Goal: Task Accomplishment & Management: Use online tool/utility

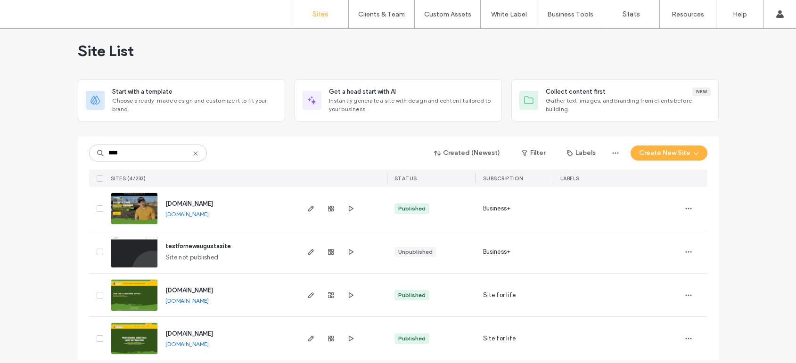
scroll to position [15, 0]
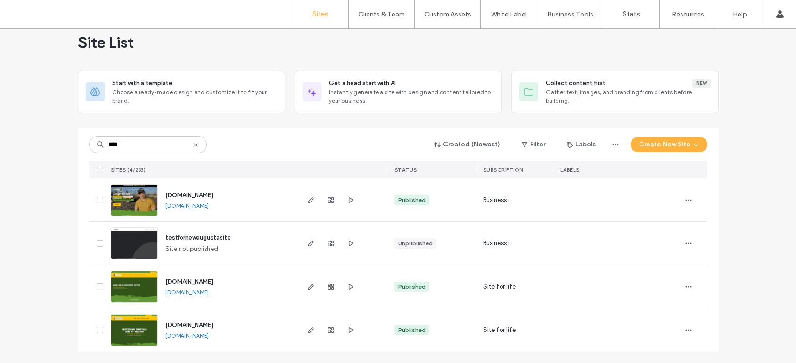
type input "****"
click at [138, 274] on img at bounding box center [134, 304] width 46 height 64
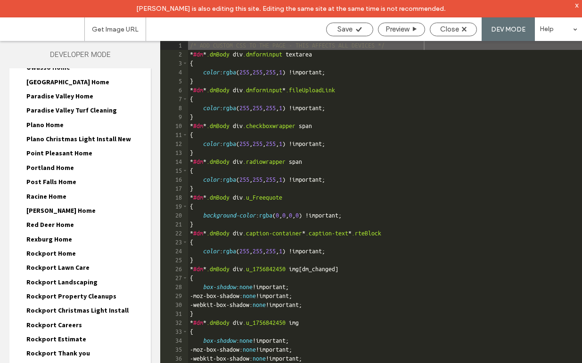
scroll to position [3551, 0]
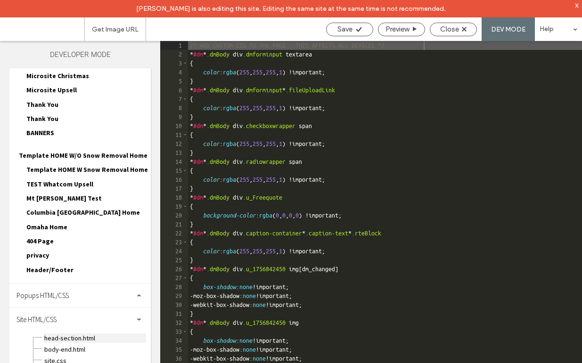
click at [62, 334] on span "head-section.html" at bounding box center [95, 338] width 102 height 9
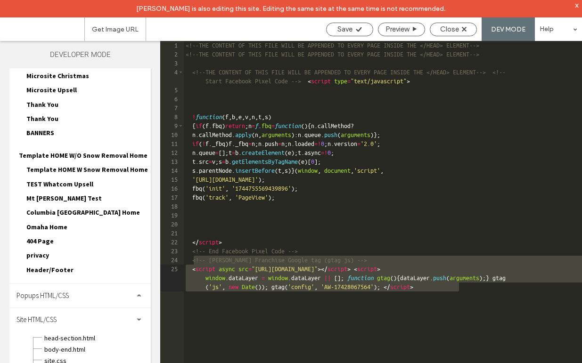
drag, startPoint x: 194, startPoint y: 261, endPoint x: 477, endPoint y: 314, distance: 287.8
click at [479, 317] on div "<!--THE CONTENT OF THIS FILE WILL BE APPENDED TO EVERY PAGE INSIDE THE </HEAD> …" at bounding box center [383, 229] width 398 height 376
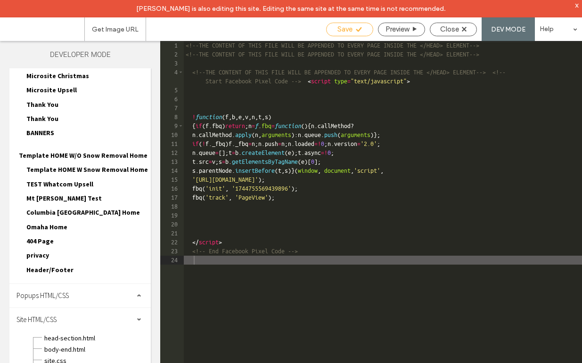
click at [338, 31] on span "Save" at bounding box center [345, 29] width 15 height 8
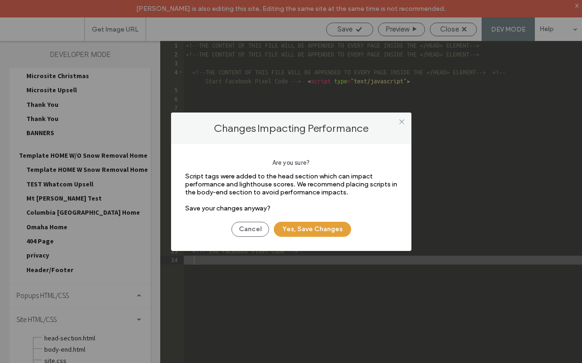
click at [322, 230] on button "Yes, Save Changes" at bounding box center [312, 229] width 77 height 15
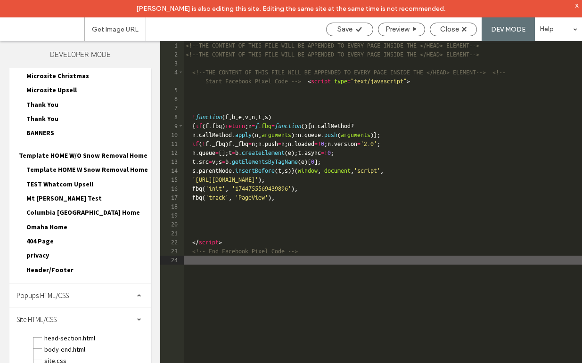
scroll to position [0, 0]
click at [288, 47] on div "<!--THE CONTENT OF THIS FILE WILL BE APPENDED TO EVERY PAGE INSIDE THE </HEAD> …" at bounding box center [383, 220] width 398 height 358
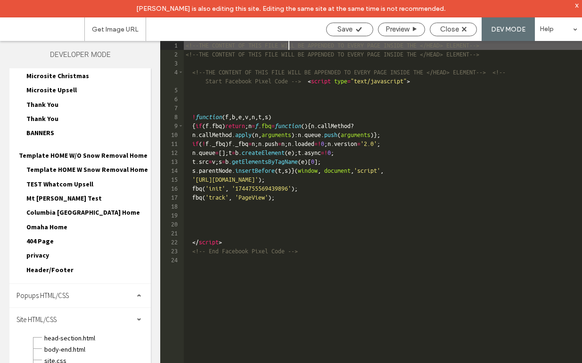
click at [288, 47] on div "<!--THE CONTENT OF THIS FILE WILL BE APPENDED TO EVERY PAGE INSIDE THE </HEAD> …" at bounding box center [383, 220] width 398 height 358
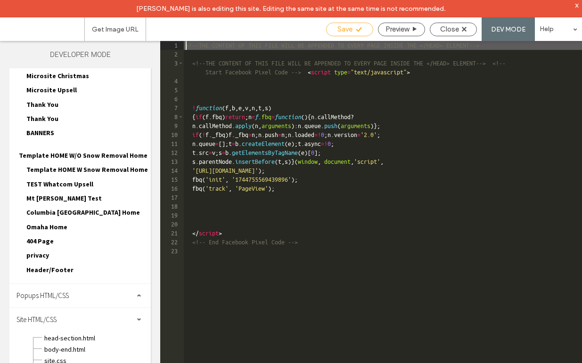
click at [345, 28] on span "Save" at bounding box center [345, 29] width 15 height 8
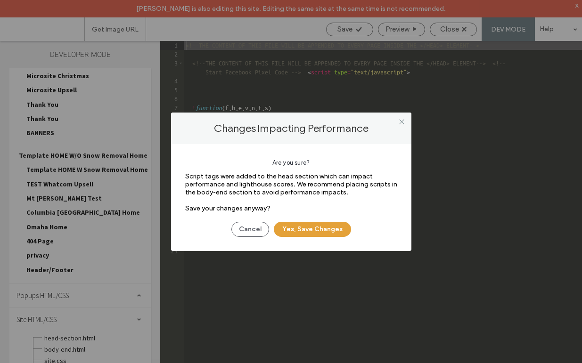
click at [313, 231] on button "Yes, Save Changes" at bounding box center [312, 229] width 77 height 15
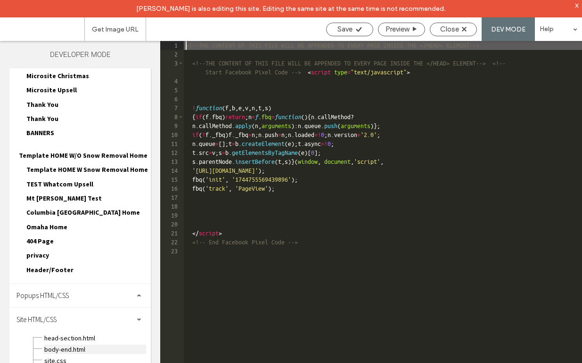
click at [81, 345] on span "body-end.html" at bounding box center [95, 349] width 102 height 9
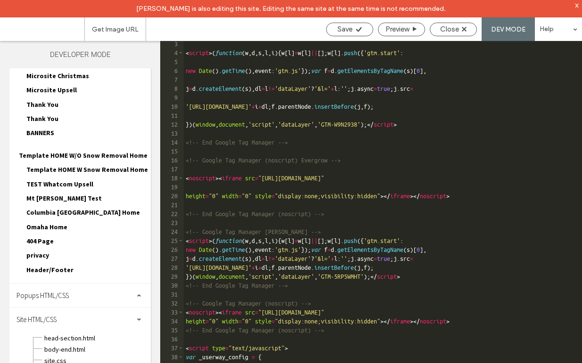
scroll to position [45, 0]
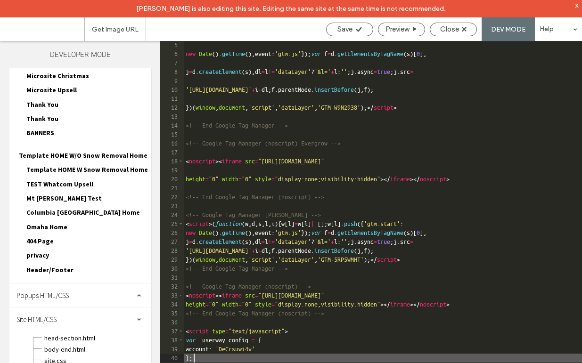
click at [218, 359] on div "new Date ( ) . getTime ( ) , event : 'gtm.js' }) ; var f = d . getElementsByTag…" at bounding box center [383, 220] width 398 height 358
click at [202, 322] on div "new Date ( ) . getTime ( ) , event : 'gtm.js' }) ; var f = d . getElementsByTag…" at bounding box center [383, 220] width 398 height 358
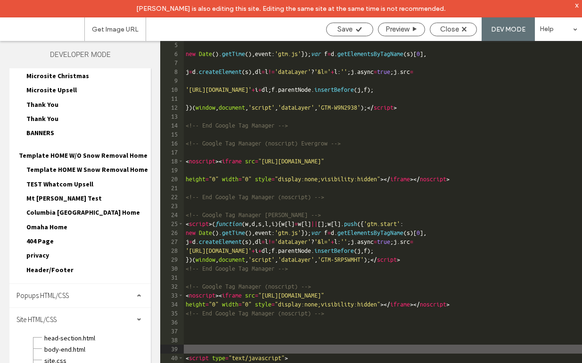
click at [192, 322] on div "new Date ( ) . getTime ( ) , event : 'gtm.js' }) ; var f = d . getElementsByTag…" at bounding box center [383, 220] width 398 height 358
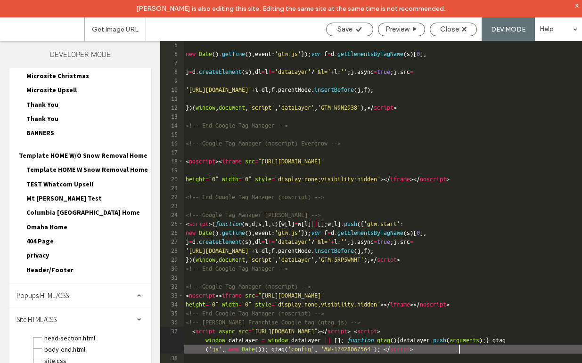
scroll to position [99, 0]
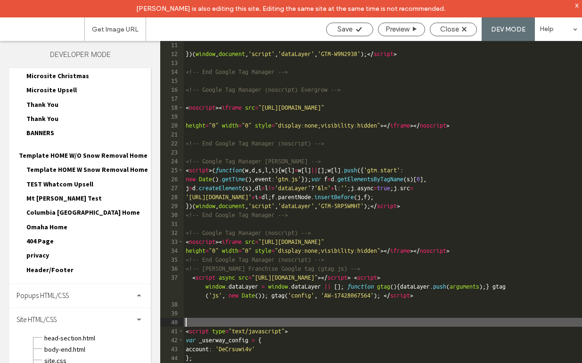
click at [203, 323] on div "}) ( window , document , 'script' , 'dataLayer' , 'GTM-W9N2938' ) ; </ script >…" at bounding box center [383, 220] width 398 height 358
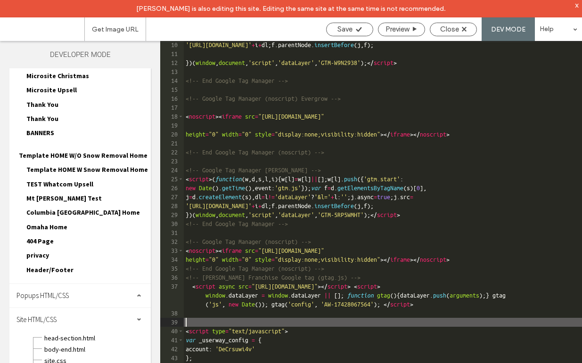
scroll to position [81, 0]
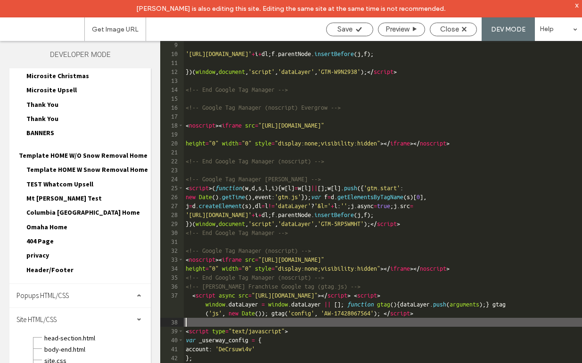
click at [185, 286] on div "'[URL][DOMAIN_NAME]' + i + dl ; f . parentNode . insertBefore ( j , f ) ; }) ( …" at bounding box center [383, 220] width 398 height 358
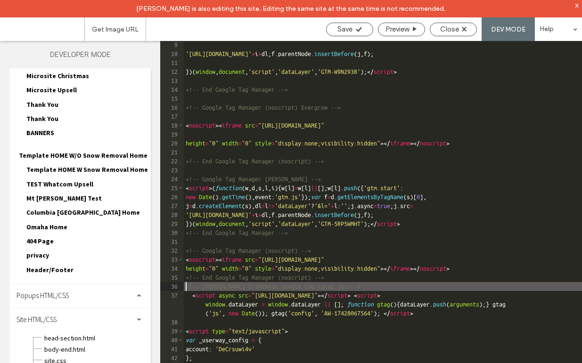
type textarea "**"
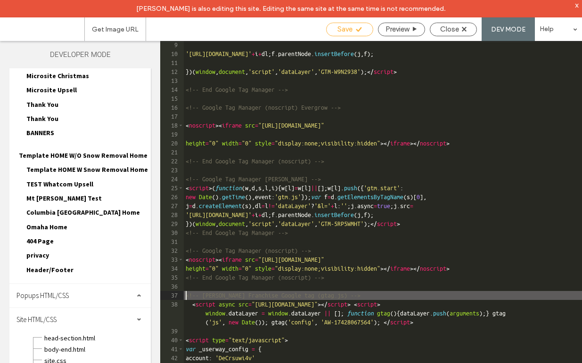
click at [355, 27] on icon at bounding box center [358, 29] width 7 height 7
click at [355, 28] on icon at bounding box center [358, 29] width 7 height 7
click at [463, 33] on div "Close" at bounding box center [453, 29] width 46 height 8
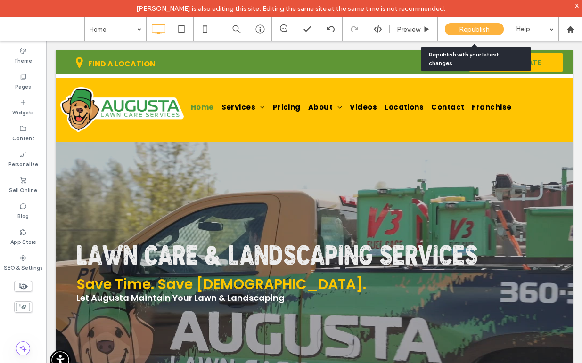
click at [475, 33] on span "Republish" at bounding box center [474, 29] width 31 height 8
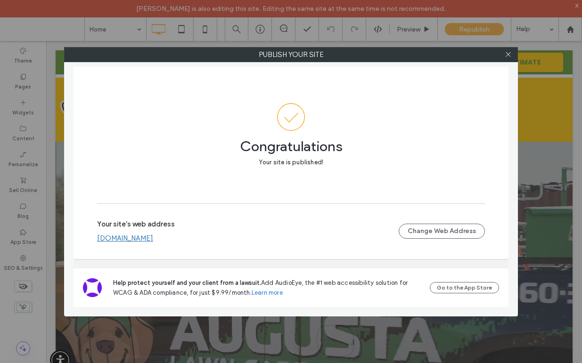
click at [153, 240] on link "[DOMAIN_NAME]" at bounding box center [125, 238] width 56 height 8
click at [510, 54] on icon at bounding box center [508, 54] width 7 height 7
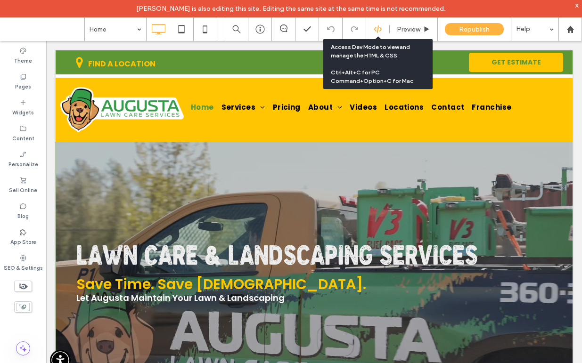
click at [376, 28] on icon at bounding box center [378, 29] width 8 height 8
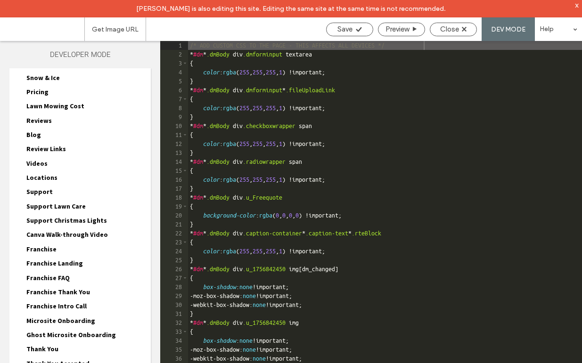
scroll to position [164, 0]
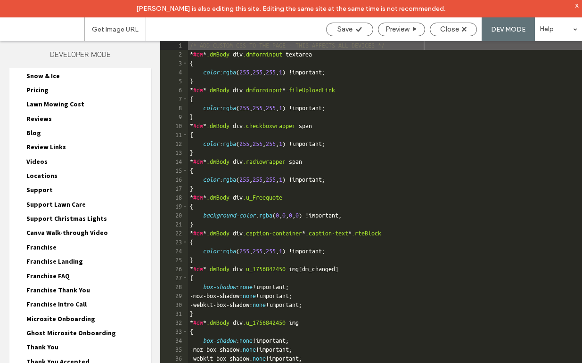
click at [51, 247] on span "Franchise" at bounding box center [41, 247] width 30 height 8
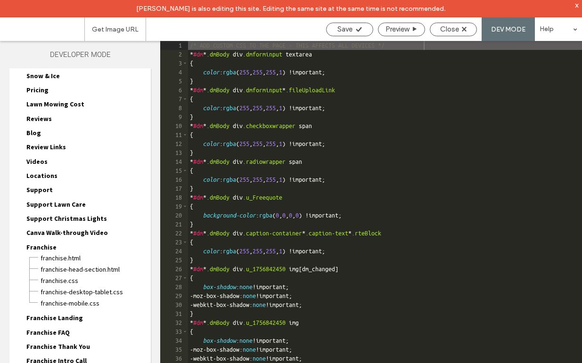
click at [72, 318] on span "Franchise Landing" at bounding box center [54, 318] width 57 height 8
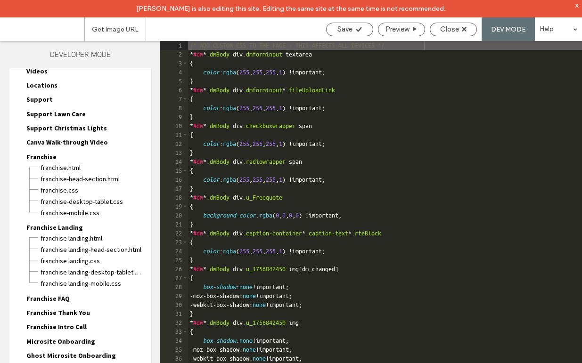
scroll to position [256, 0]
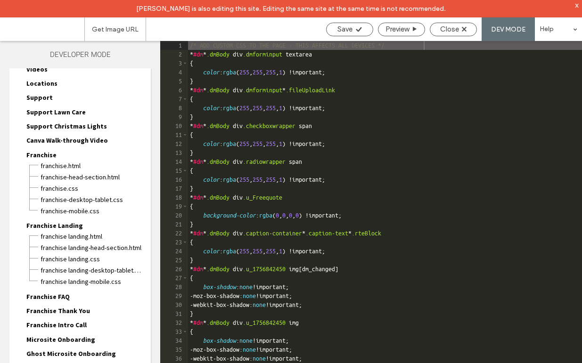
click at [74, 304] on div "Franchise FAQ Franchise FAQ.html Franchise FAQ-head-section.html Franchise FAQ.…" at bounding box center [85, 298] width 132 height 14
click at [74, 311] on span "Franchise Thank You" at bounding box center [58, 311] width 64 height 8
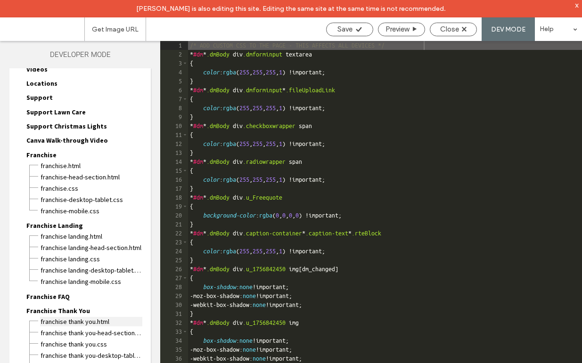
scroll to position [280, 0]
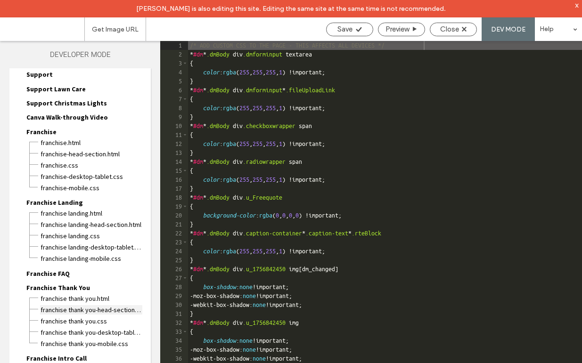
click at [79, 311] on span "Franchise Thank You-head-section.html" at bounding box center [91, 309] width 102 height 9
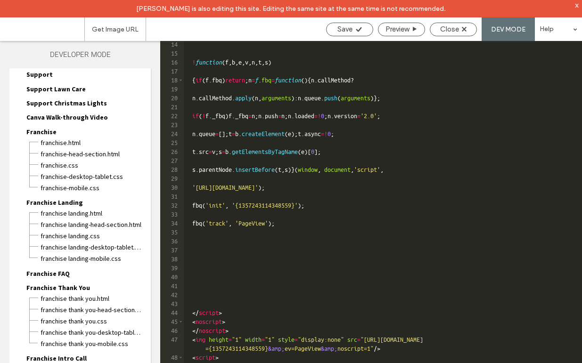
scroll to position [89, 0]
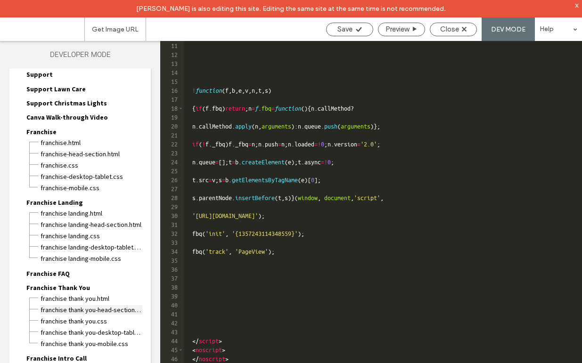
click at [76, 311] on span "Franchise Thank You-head-section.html" at bounding box center [91, 309] width 102 height 9
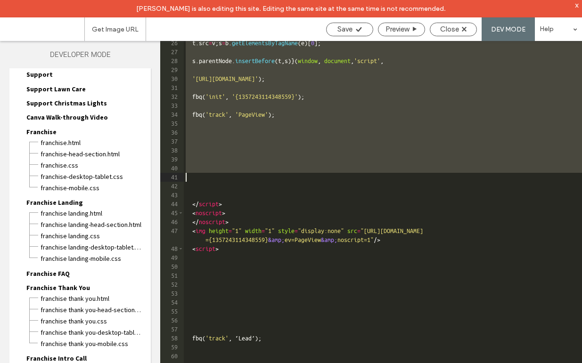
scroll to position [226, 0]
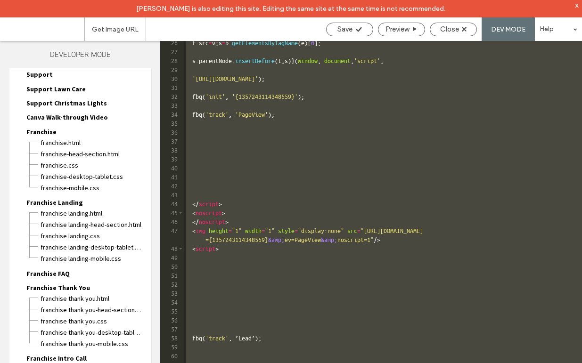
drag, startPoint x: 190, startPoint y: 89, endPoint x: 332, endPoint y: 376, distance: 320.9
click at [332, 363] on html "[PERSON_NAME] is also editing this site. Editing the same site at the same time…" at bounding box center [291, 181] width 582 height 363
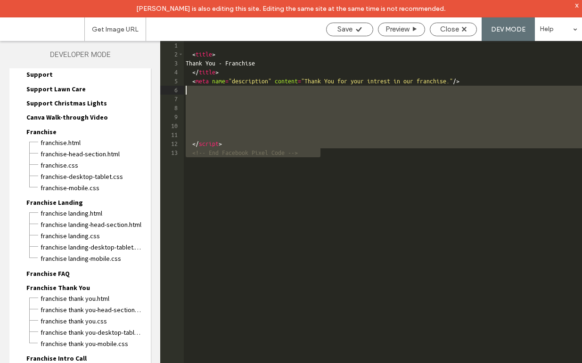
drag, startPoint x: 196, startPoint y: 156, endPoint x: 177, endPoint y: 91, distance: 67.1
click at [177, 91] on div "** 1 2 3 4 5 6 7 8 9 10 11 12 13 < title > Thank You - Franchise </ title > < m…" at bounding box center [371, 211] width 422 height 340
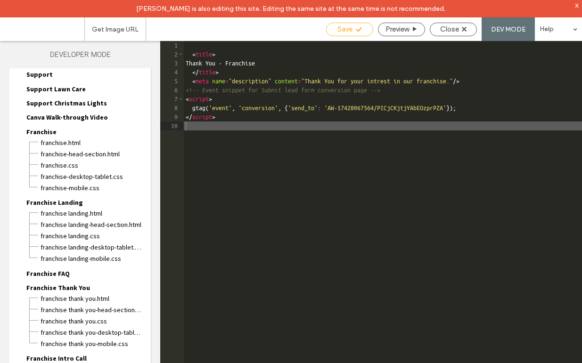
click at [346, 31] on span "Save" at bounding box center [345, 29] width 15 height 8
click at [445, 27] on span "Close" at bounding box center [449, 29] width 19 height 8
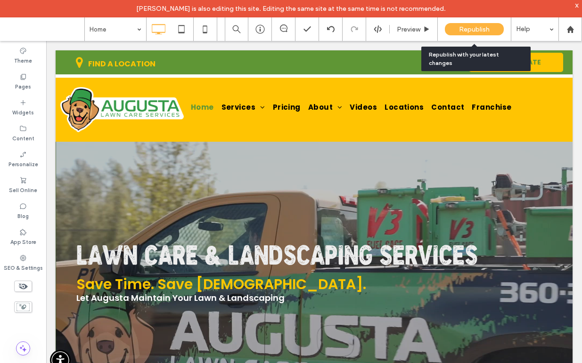
click at [464, 27] on span "Republish" at bounding box center [474, 29] width 31 height 8
